Goal: Communication & Community: Share content

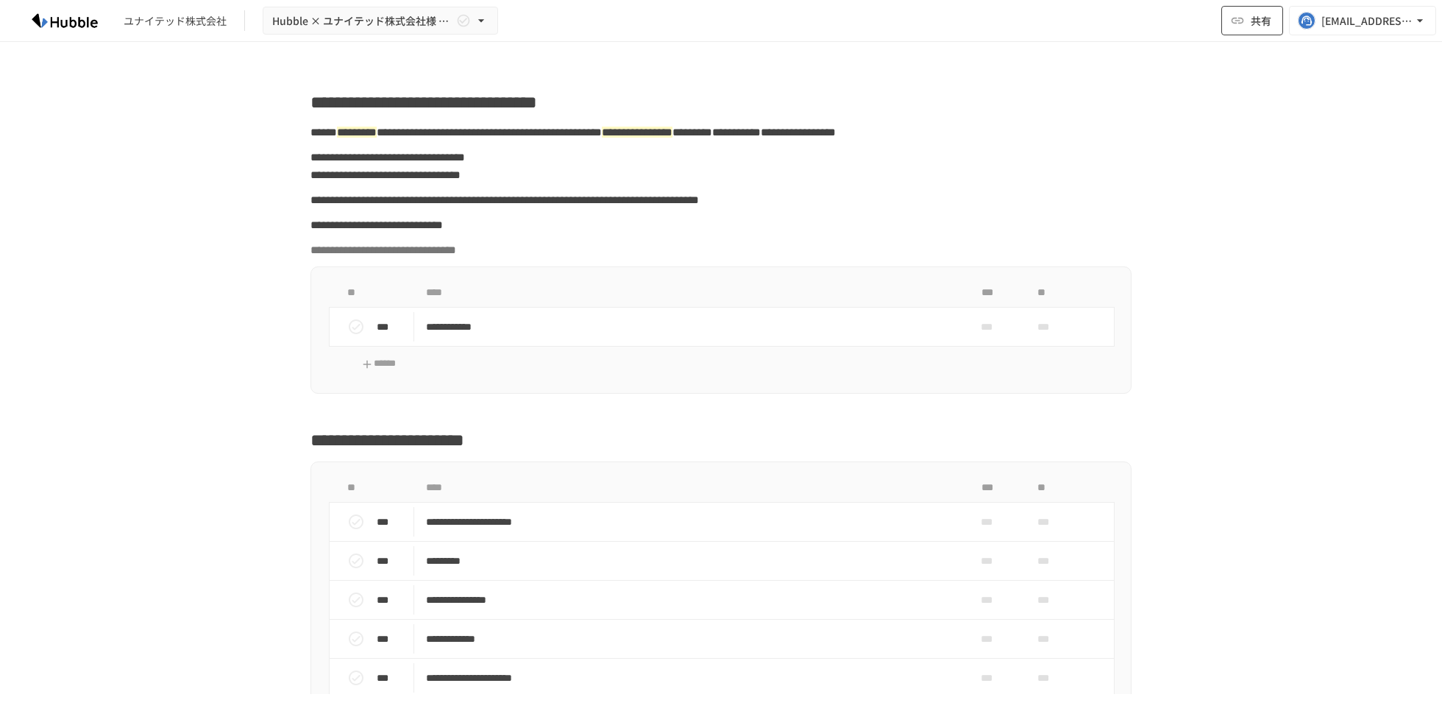
click at [1249, 13] on button "共有" at bounding box center [1252, 20] width 62 height 29
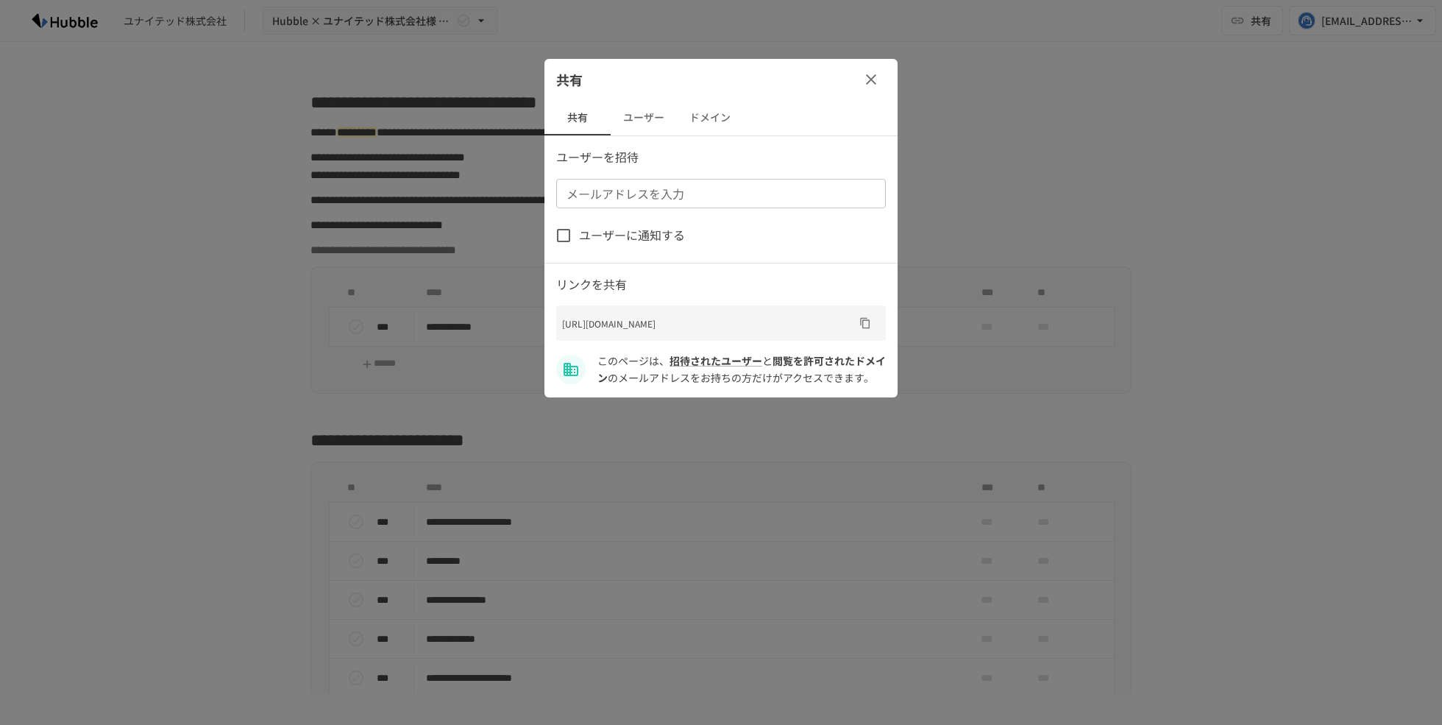
click at [745, 203] on input "メールアドレスを入力" at bounding box center [720, 193] width 319 height 21
paste input "**********"
type input "**********"
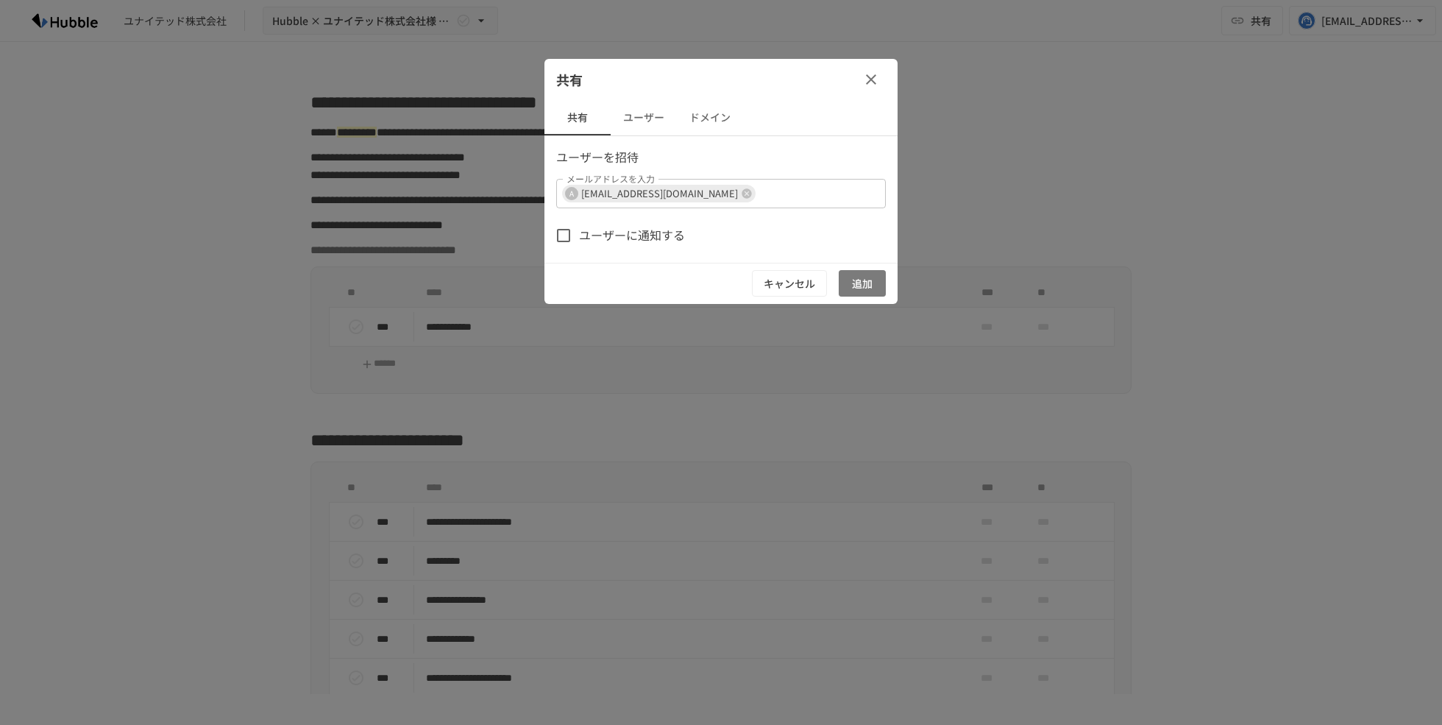
click at [870, 283] on button "追加" at bounding box center [862, 283] width 47 height 27
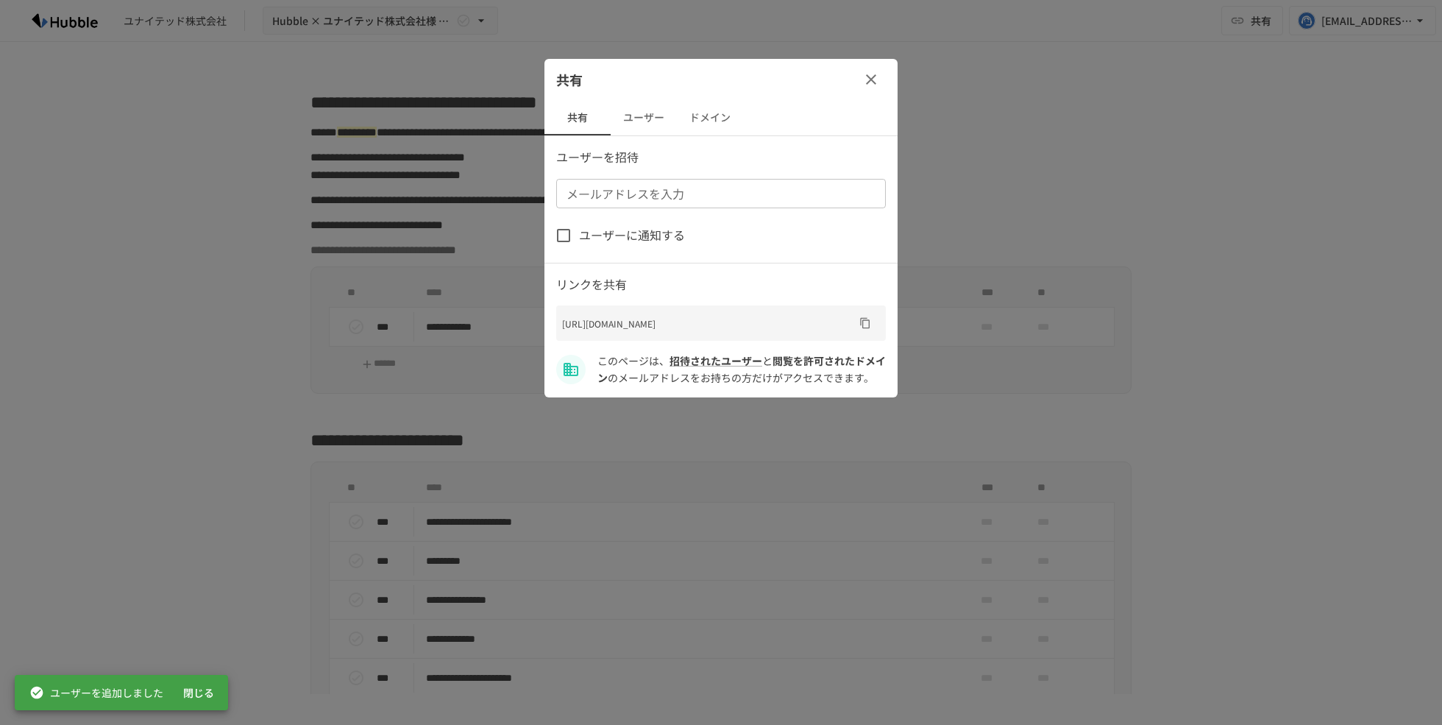
click at [718, 132] on button "ドメイン" at bounding box center [710, 117] width 66 height 35
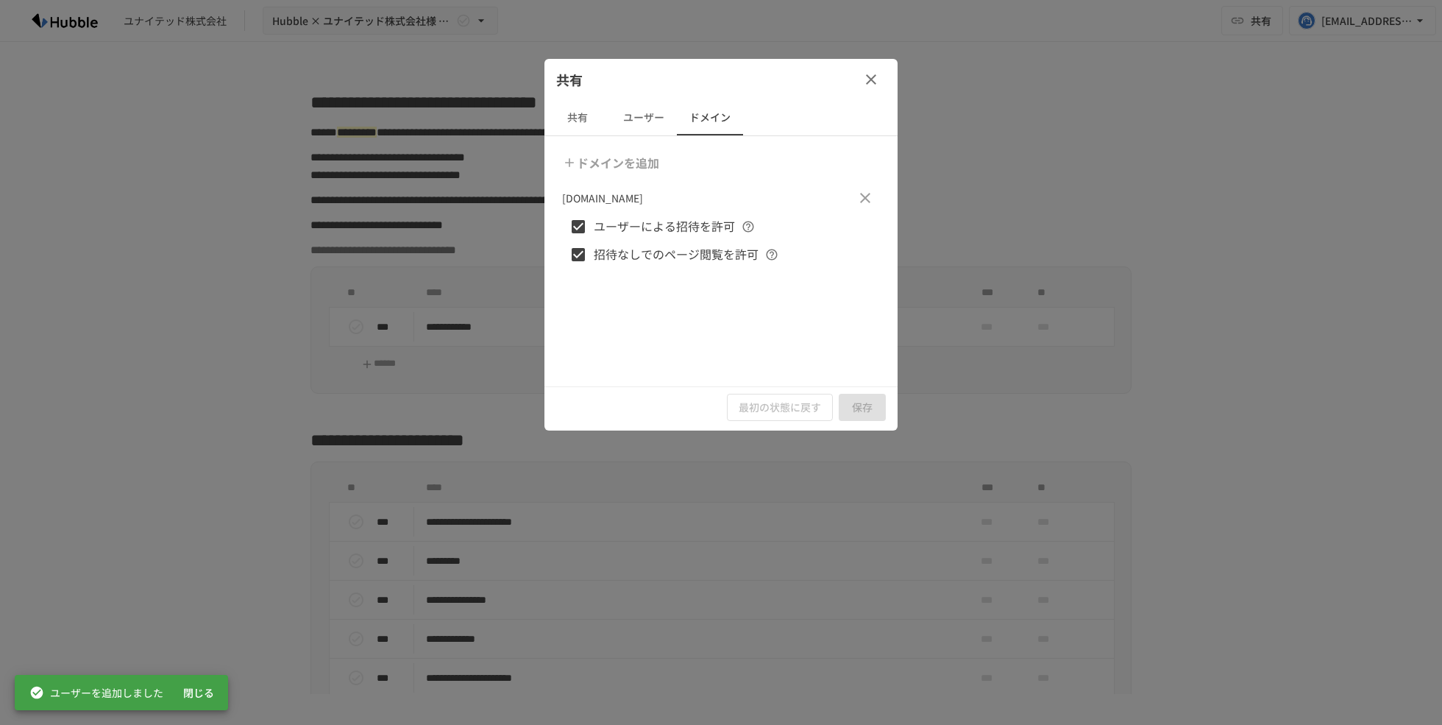
click at [649, 127] on button "ユーザー" at bounding box center [644, 117] width 66 height 35
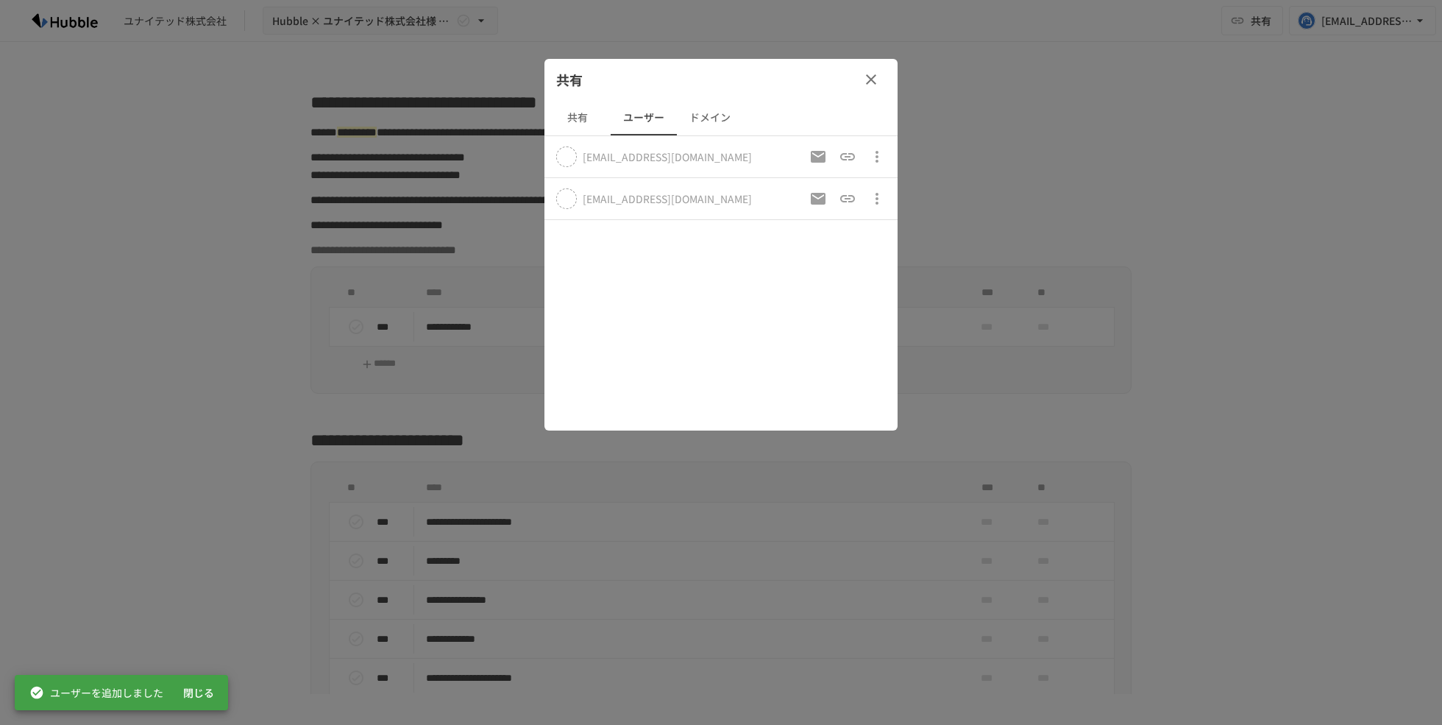
click at [700, 127] on button "ドメイン" at bounding box center [710, 117] width 66 height 35
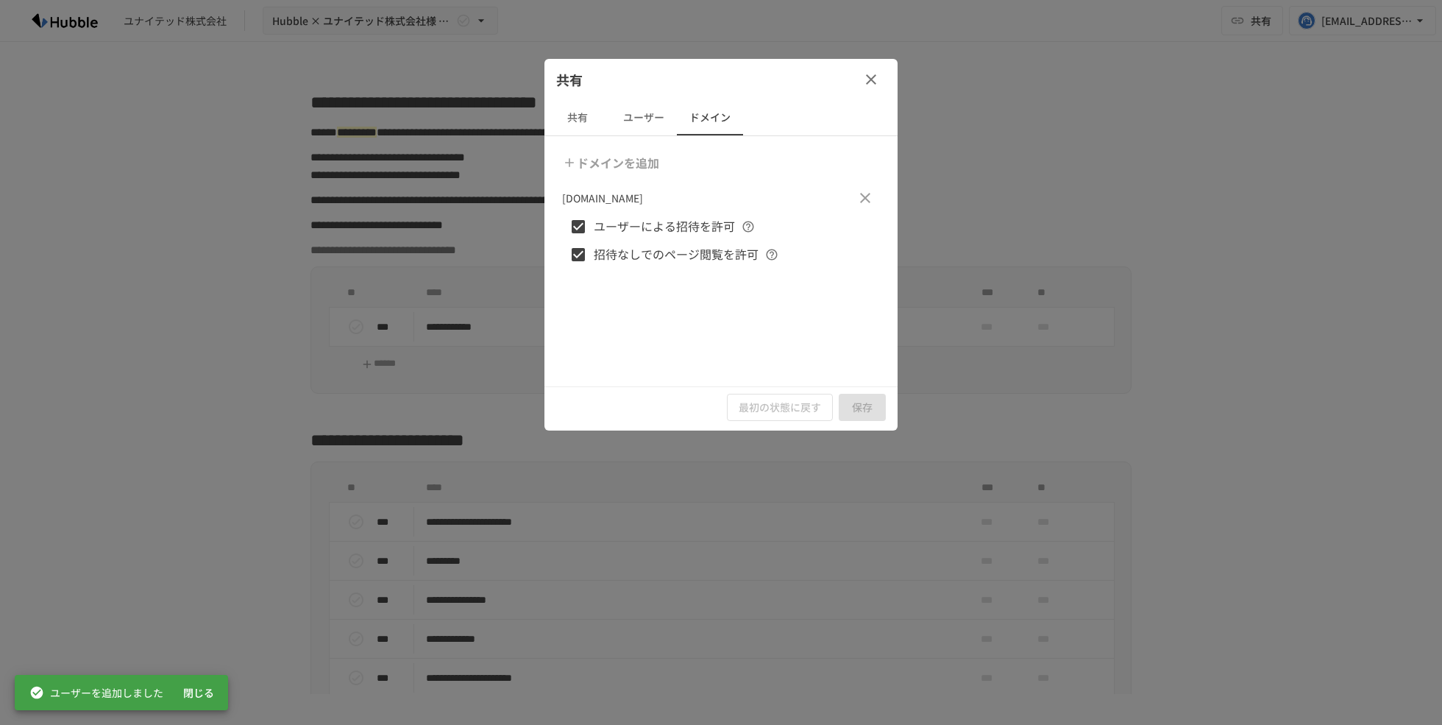
click at [656, 127] on button "ユーザー" at bounding box center [644, 117] width 66 height 35
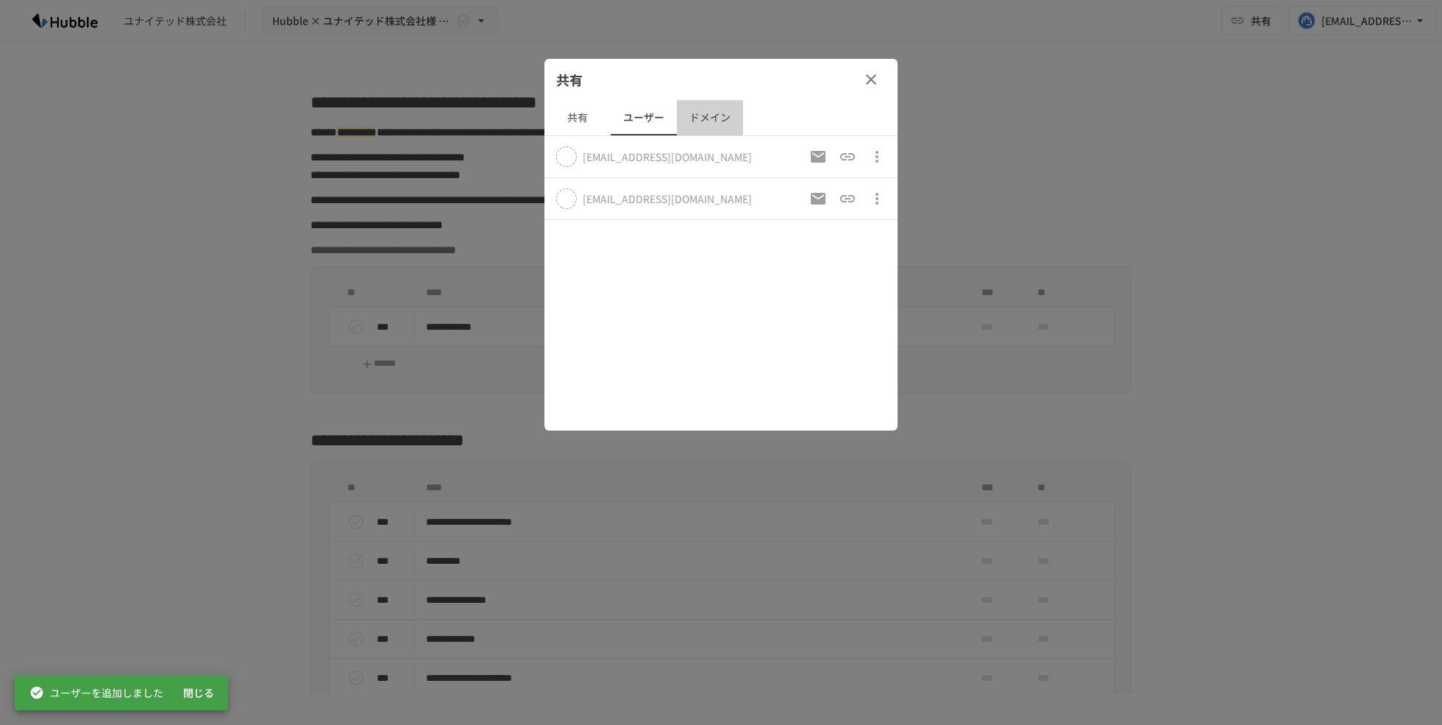
click at [699, 122] on button "ドメイン" at bounding box center [710, 117] width 66 height 35
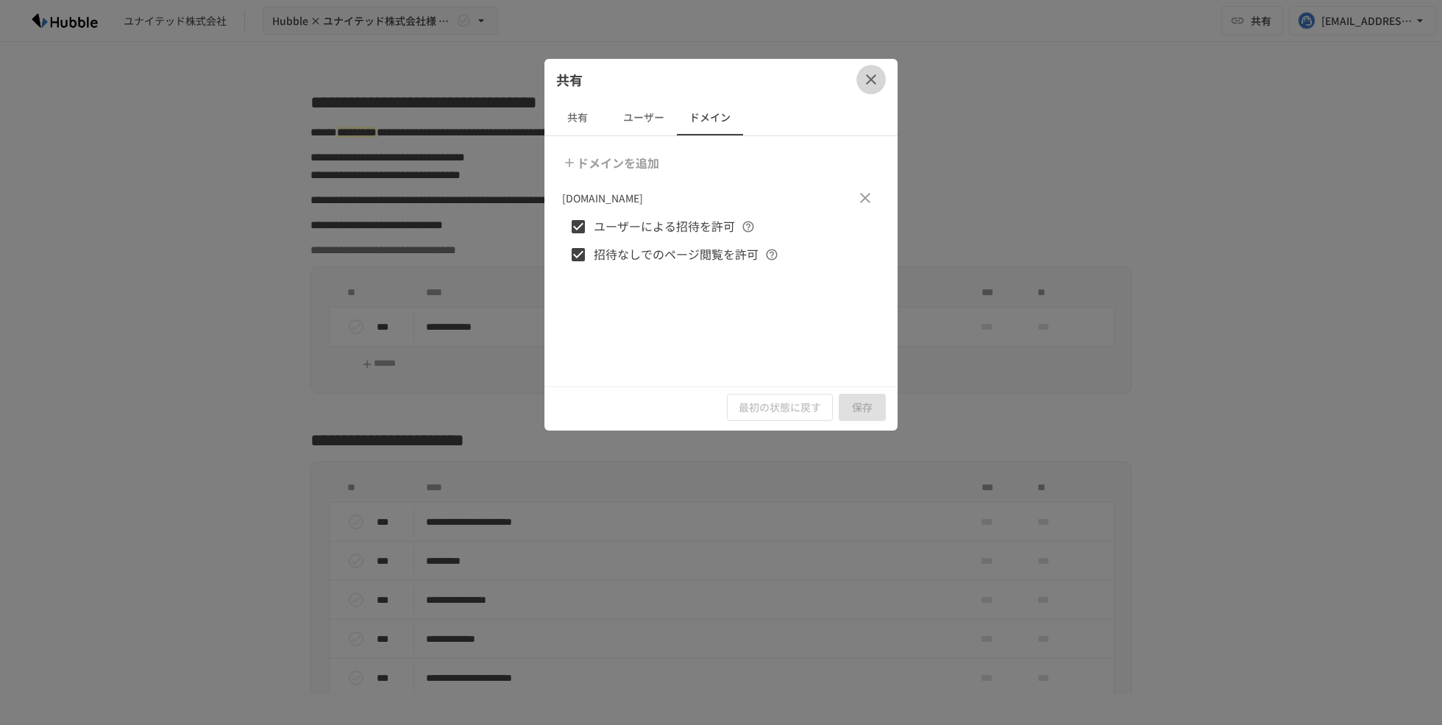
click at [866, 85] on icon "button" at bounding box center [871, 80] width 18 height 18
